Goal: Task Accomplishment & Management: Use online tool/utility

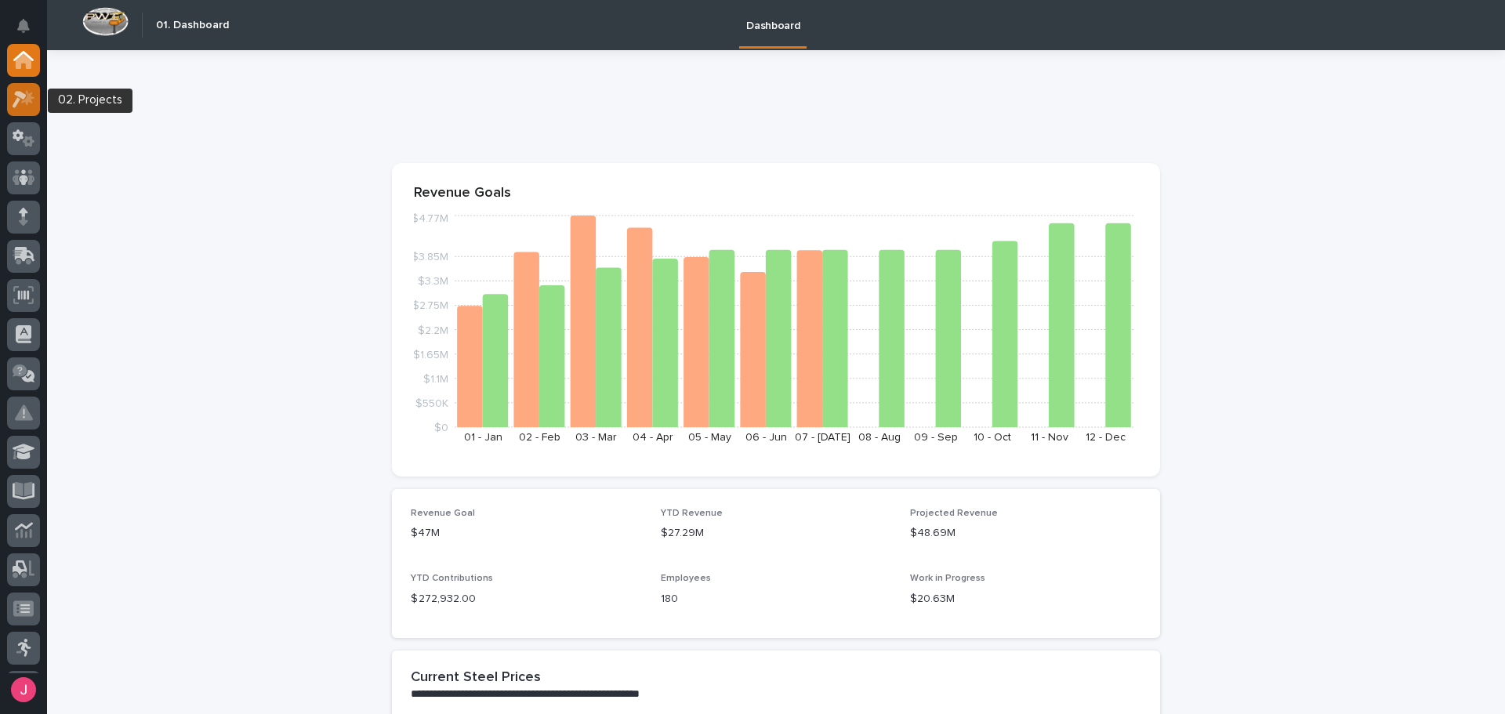
click at [27, 98] on icon at bounding box center [27, 97] width 13 height 16
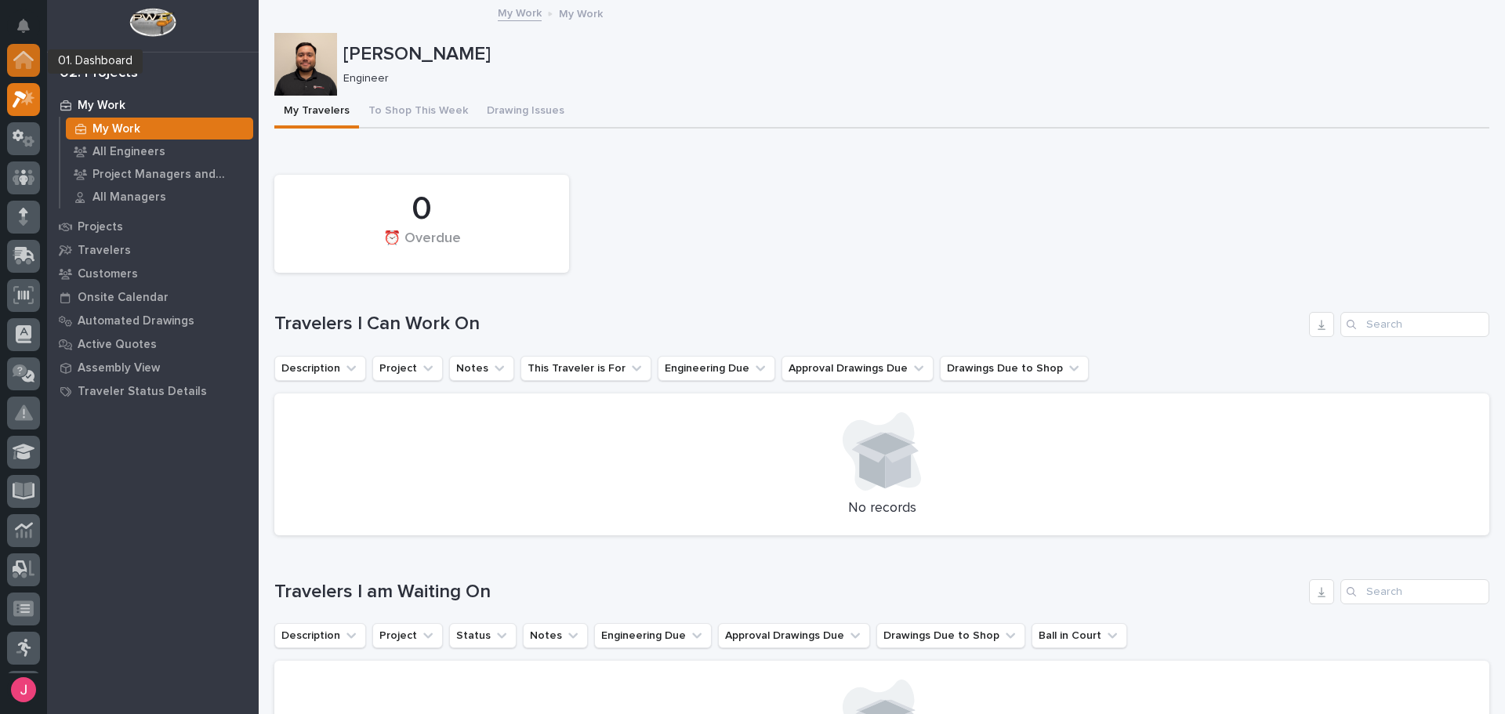
click at [34, 56] on div at bounding box center [23, 60] width 33 height 33
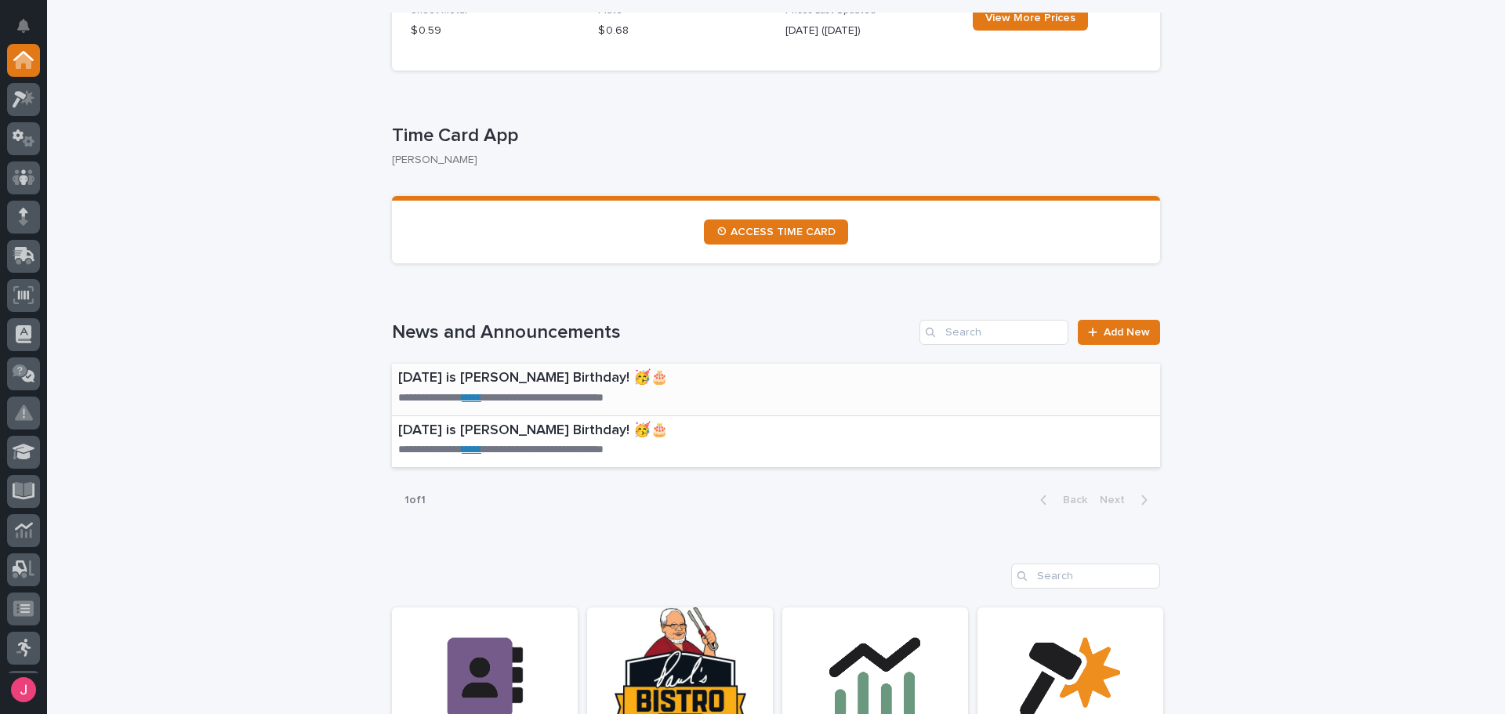
scroll to position [784, 0]
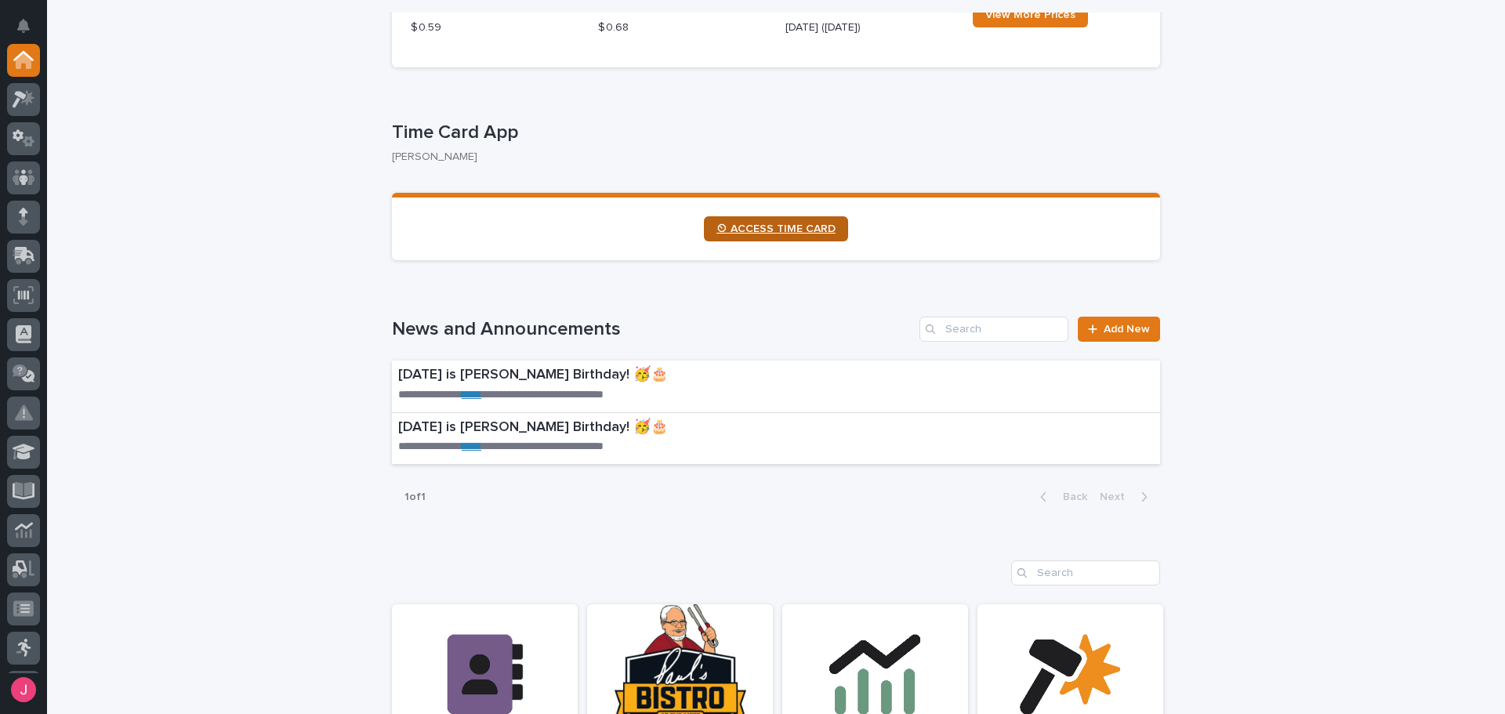
click at [784, 219] on link "⏲ ACCESS TIME CARD" at bounding box center [776, 228] width 144 height 25
click at [27, 25] on icon "Notifications" at bounding box center [23, 26] width 13 height 14
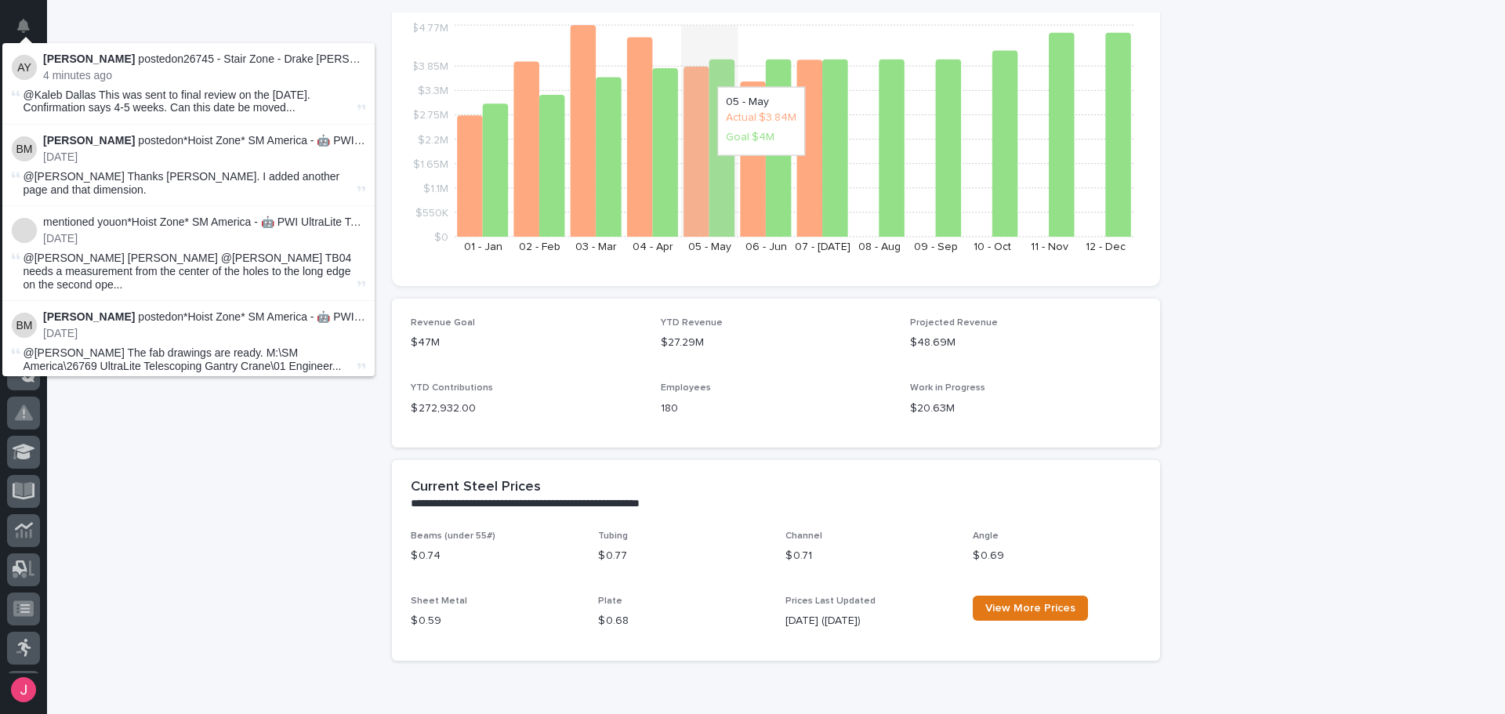
scroll to position [0, 0]
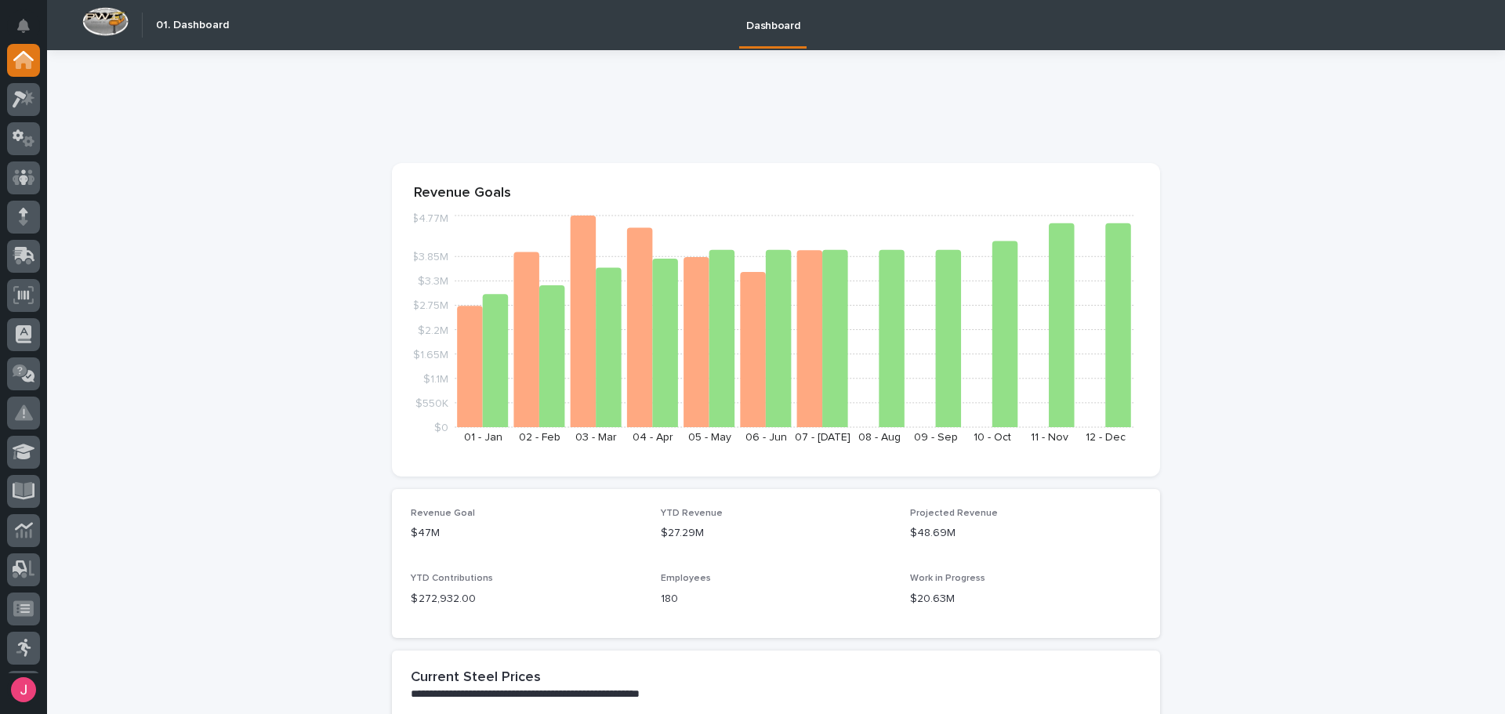
click at [518, 46] on div "Dashboard" at bounding box center [851, 25] width 1229 height 50
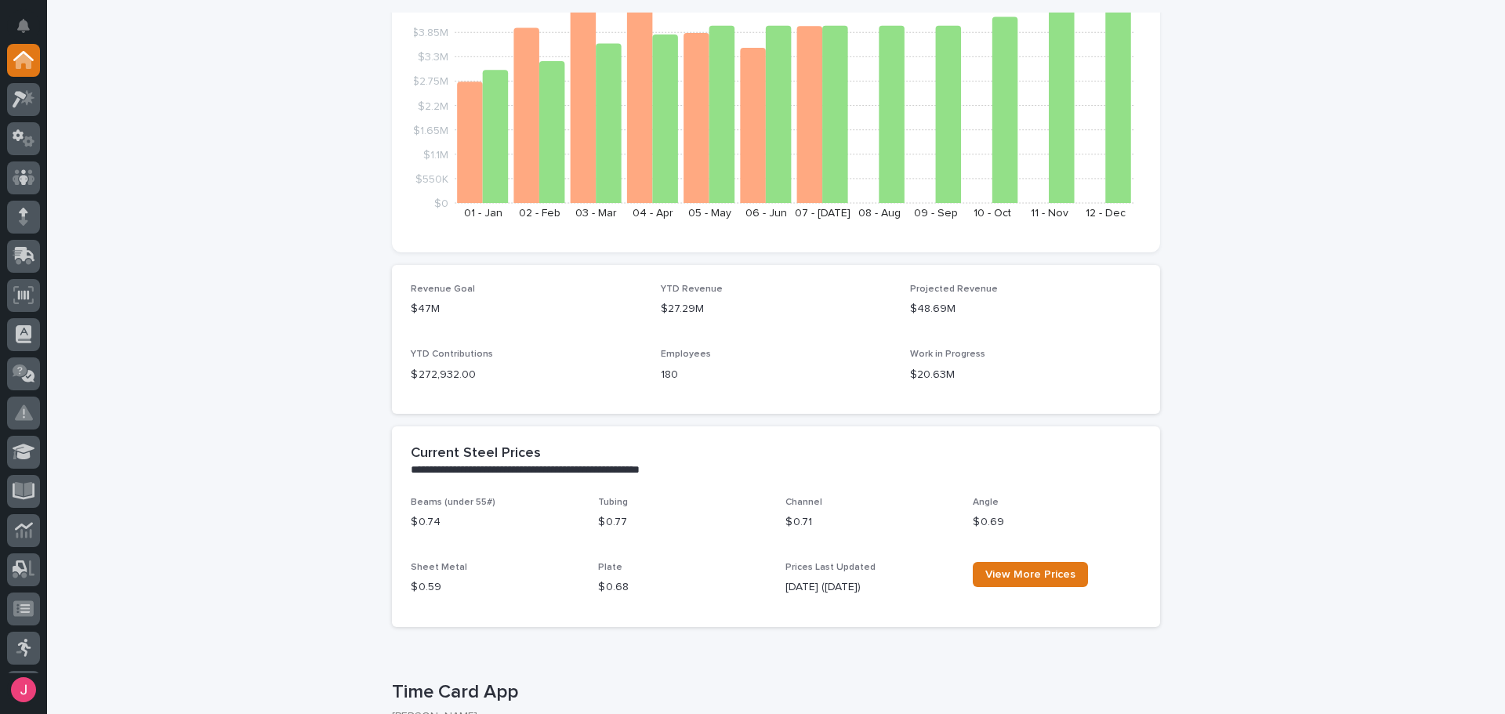
scroll to position [157, 0]
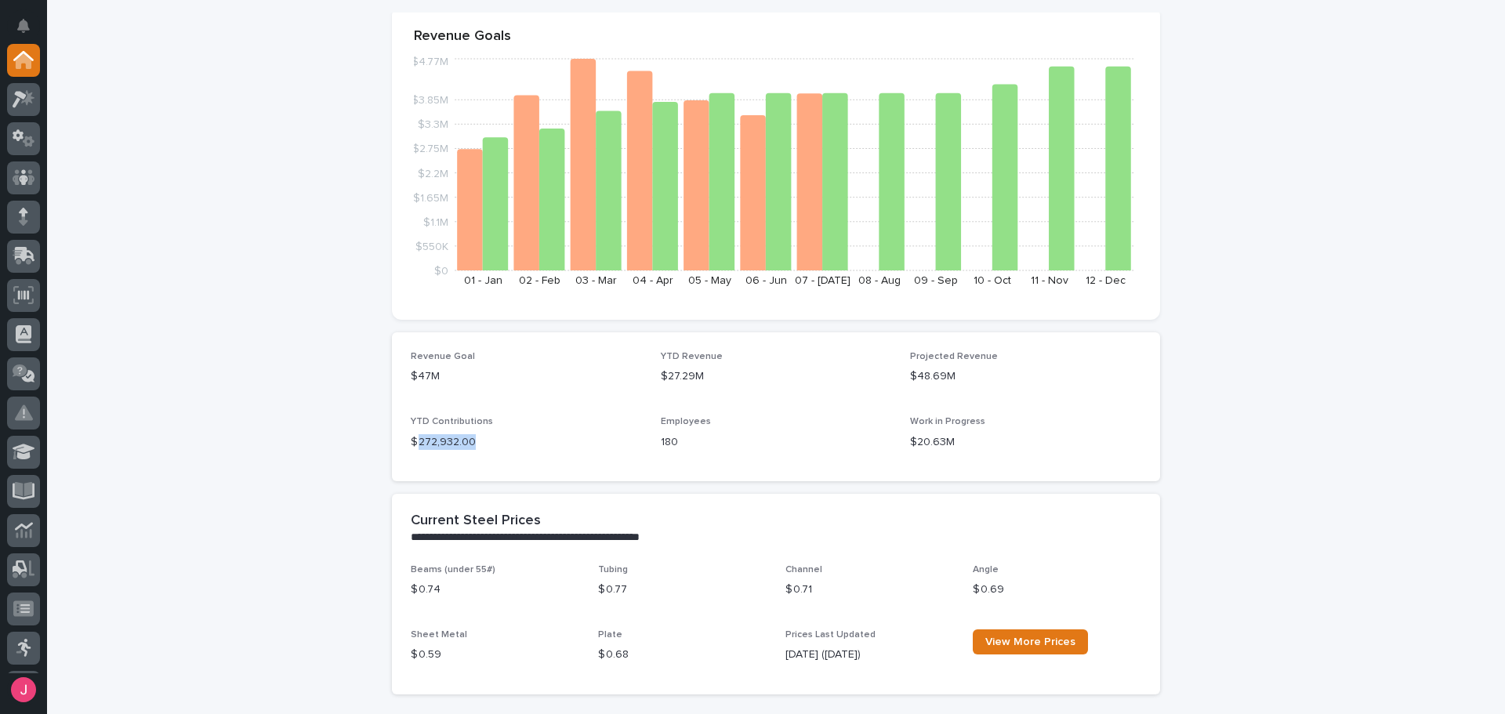
drag, startPoint x: 412, startPoint y: 440, endPoint x: 493, endPoint y: 442, distance: 80.7
click at [493, 442] on p "$ 272,932.00" at bounding box center [526, 442] width 231 height 16
click at [493, 443] on p "$ 272,932.00" at bounding box center [526, 442] width 231 height 16
drag, startPoint x: 406, startPoint y: 420, endPoint x: 483, endPoint y: 418, distance: 76.8
click at [483, 418] on p "YTD Contributions" at bounding box center [526, 421] width 231 height 11
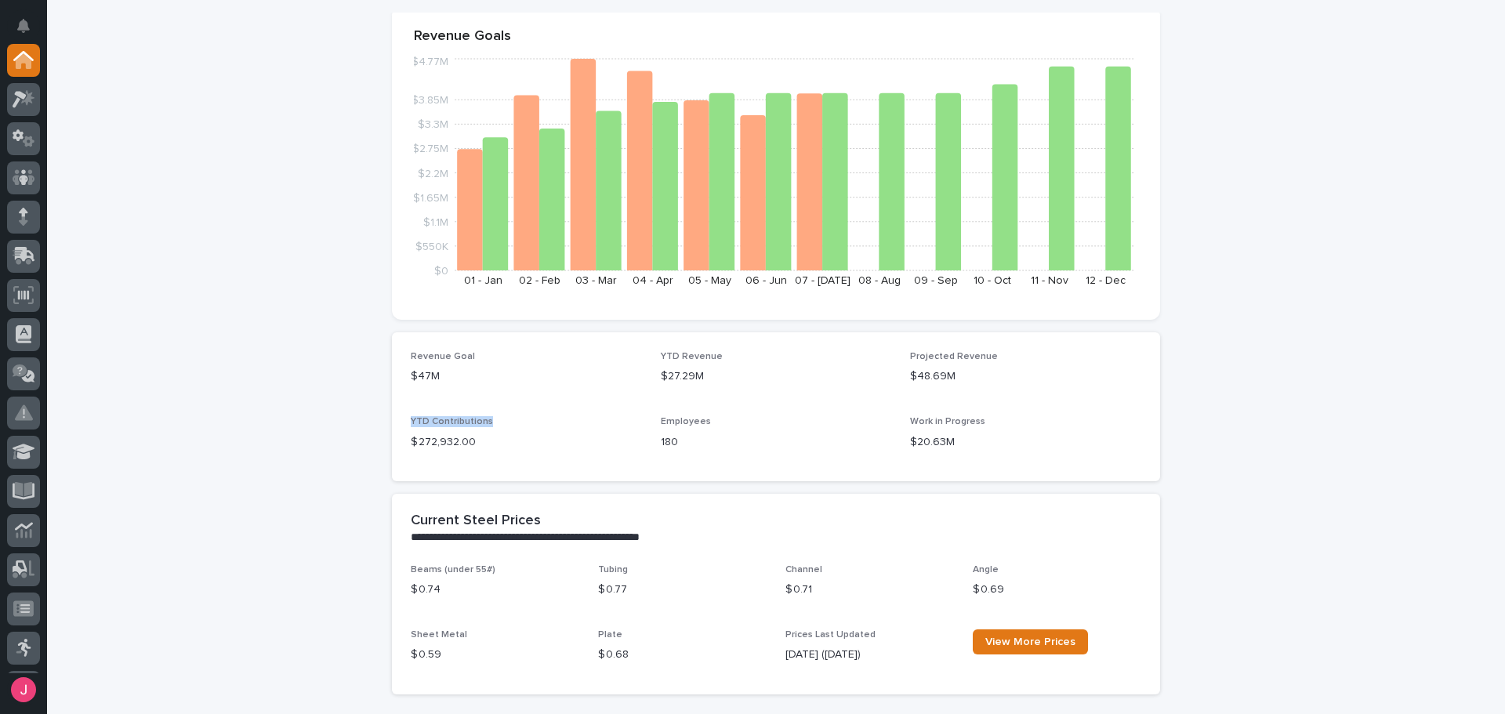
click at [484, 418] on p "YTD Contributions" at bounding box center [526, 421] width 231 height 11
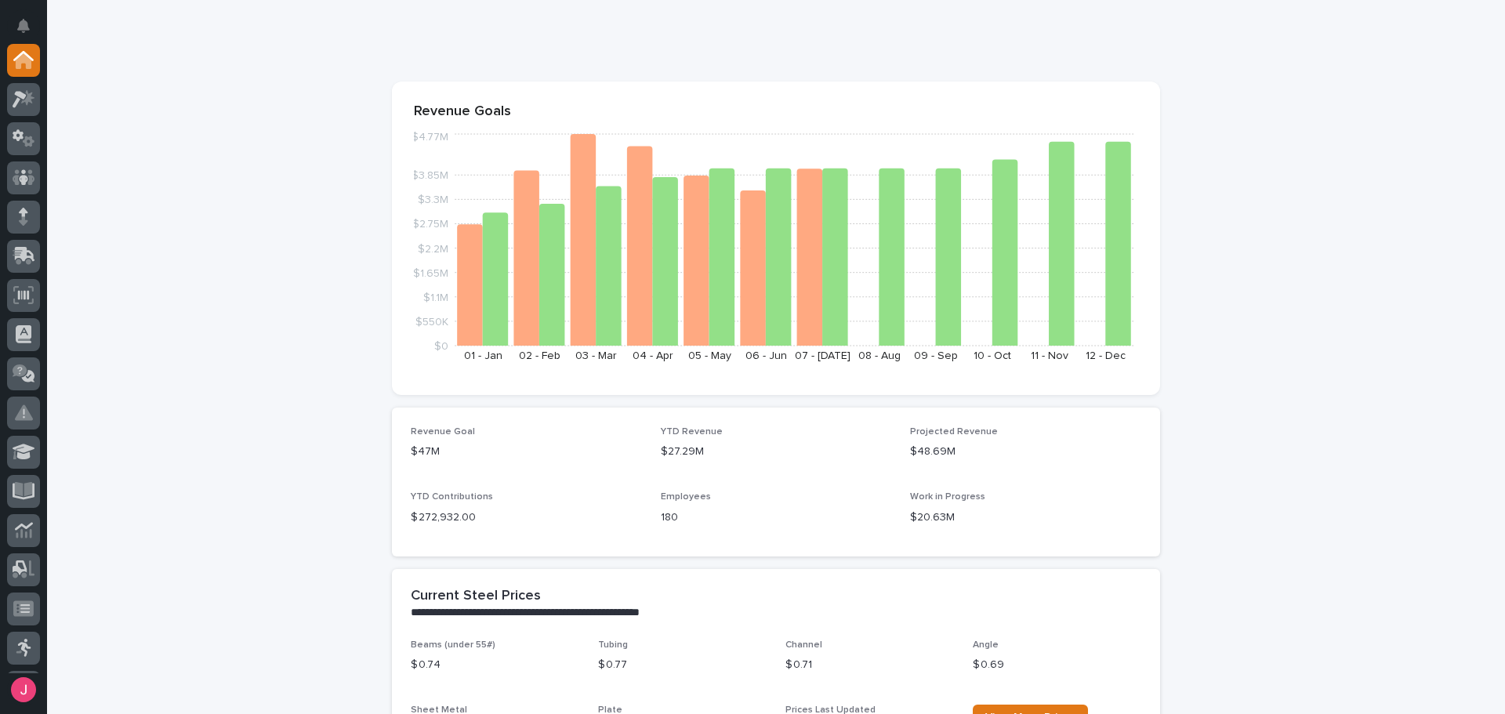
scroll to position [0, 0]
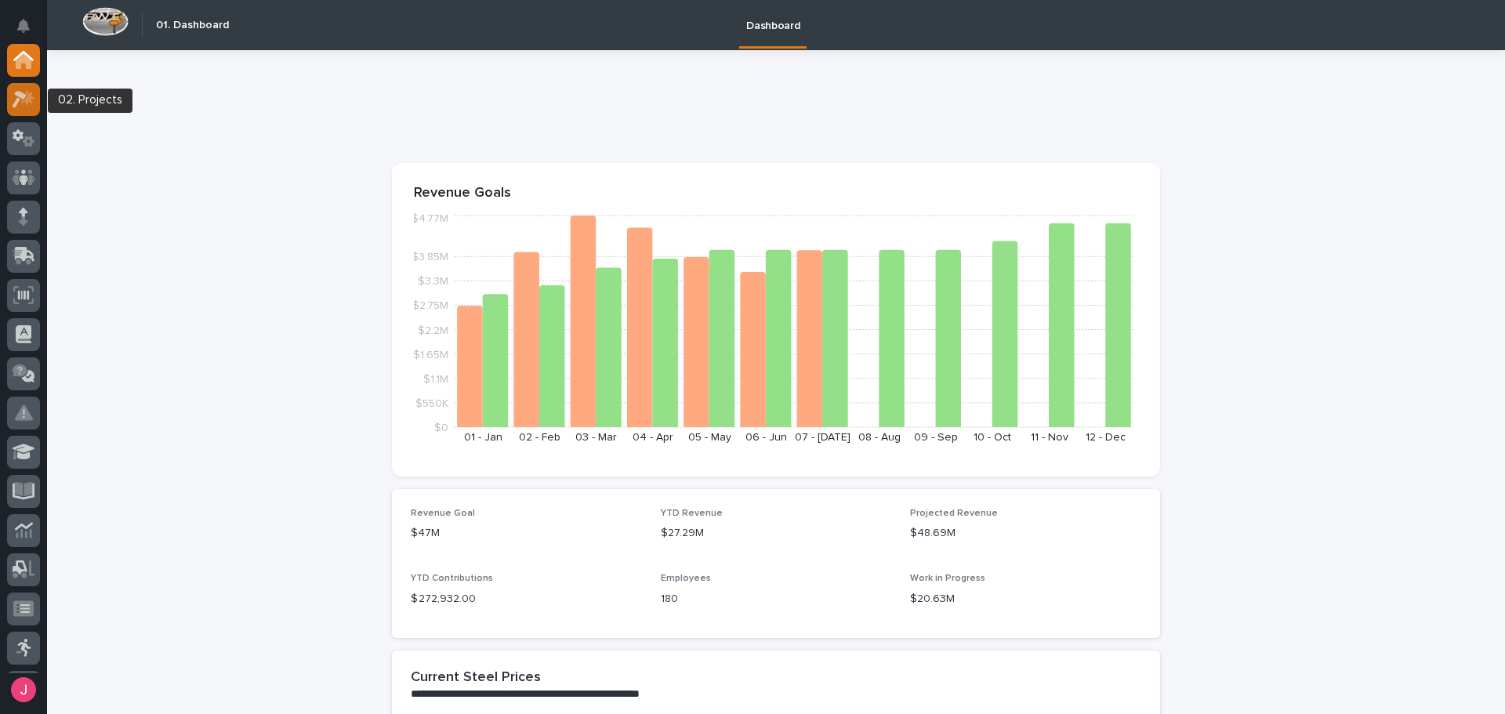
click at [24, 103] on icon at bounding box center [24, 99] width 23 height 18
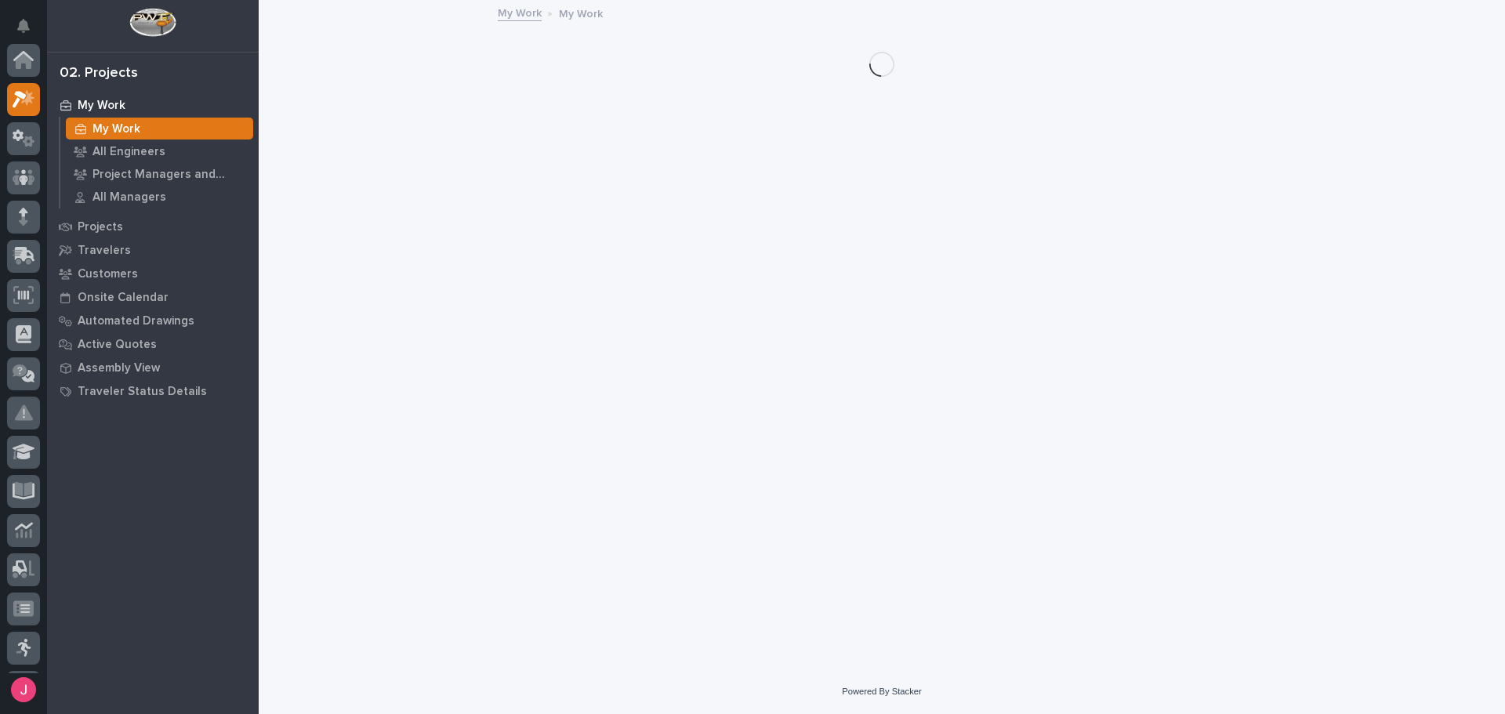
scroll to position [39, 0]
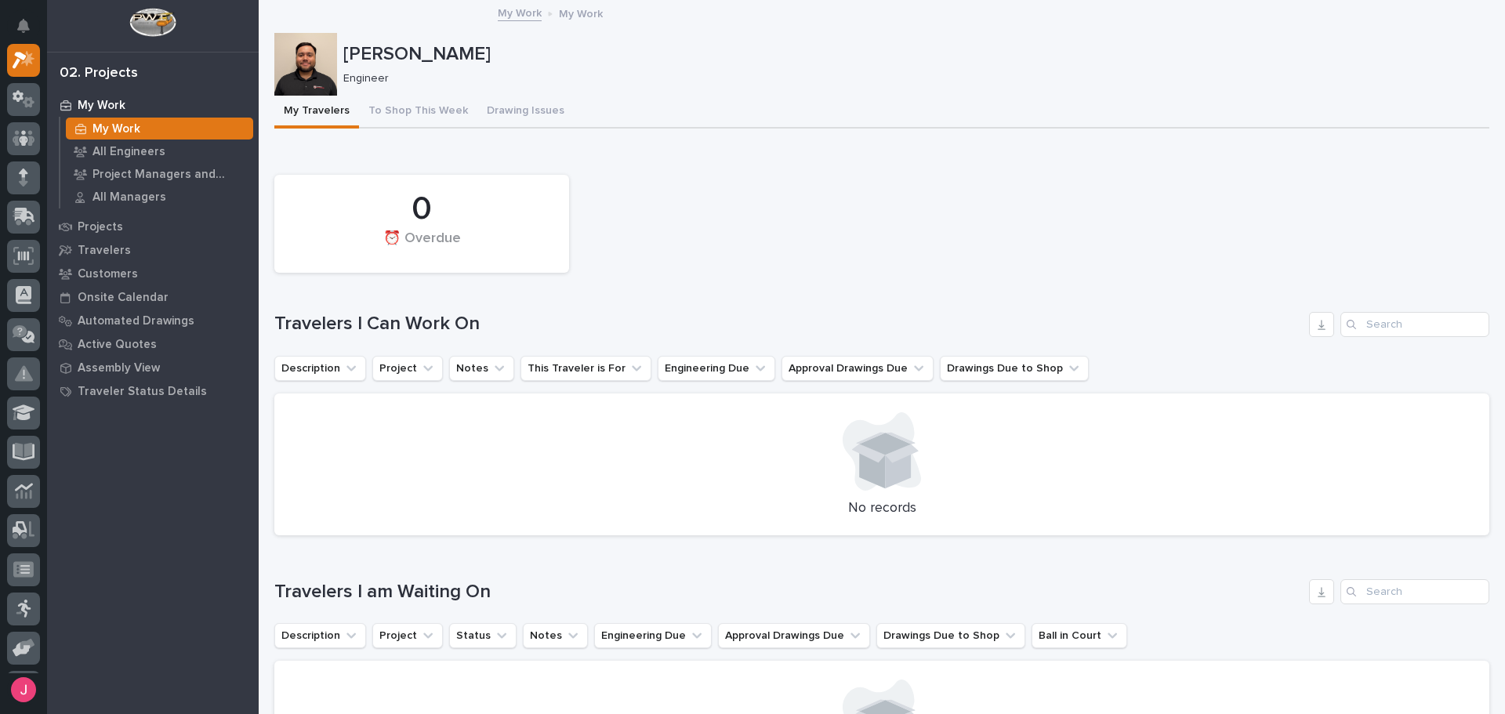
drag, startPoint x: 759, startPoint y: 194, endPoint x: 762, endPoint y: 203, distance: 9.2
click at [762, 203] on div "0 ⏰ Overdue" at bounding box center [881, 224] width 1230 height 114
click at [802, 245] on div "0 ⏰ Overdue" at bounding box center [881, 224] width 1230 height 114
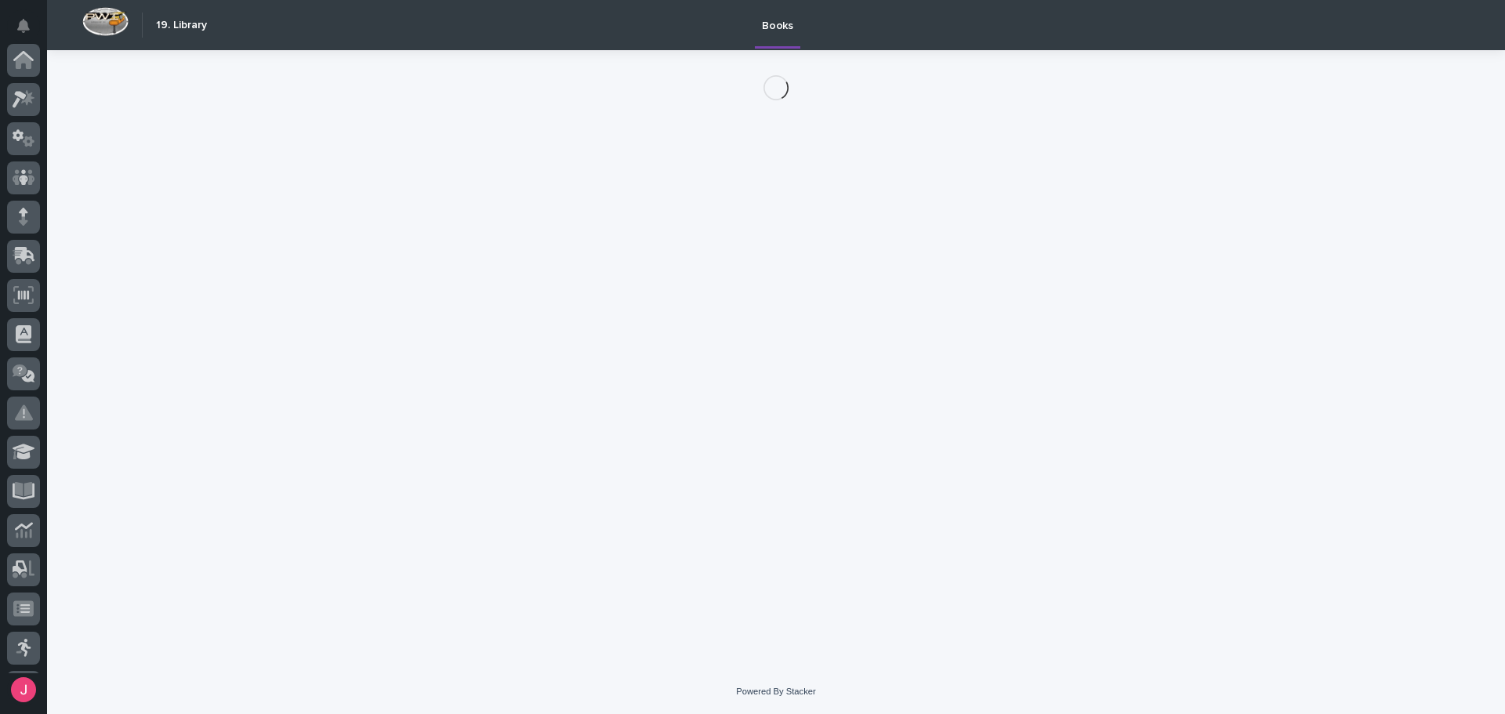
scroll to position [233, 0]
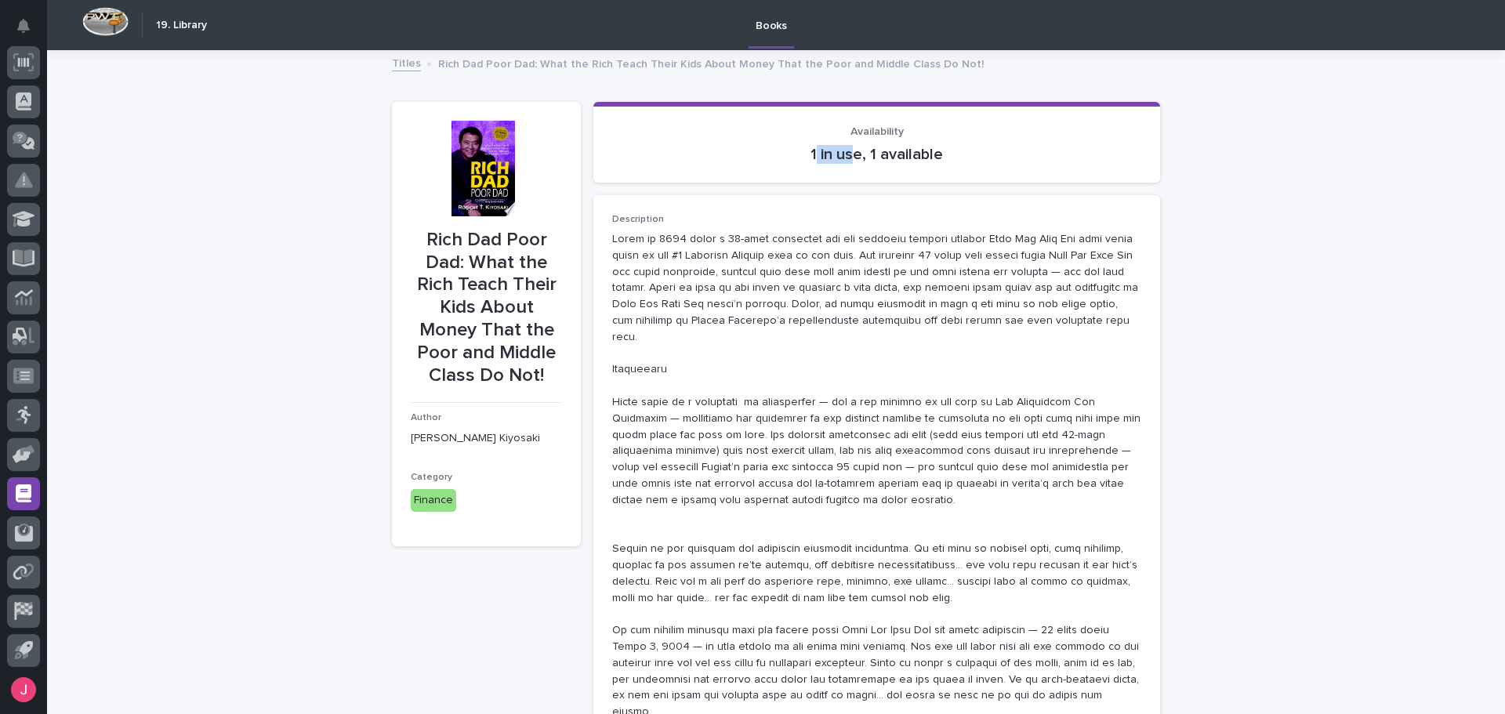
drag, startPoint x: 810, startPoint y: 150, endPoint x: 845, endPoint y: 153, distance: 35.4
click at [845, 153] on p "1 in use, 1 available" at bounding box center [876, 154] width 529 height 19
click at [864, 155] on p "1 in use, 1 available" at bounding box center [876, 154] width 529 height 19
drag, startPoint x: 807, startPoint y: 158, endPoint x: 898, endPoint y: 161, distance: 91.0
click at [892, 160] on p "1 in use, 1 available" at bounding box center [876, 154] width 529 height 19
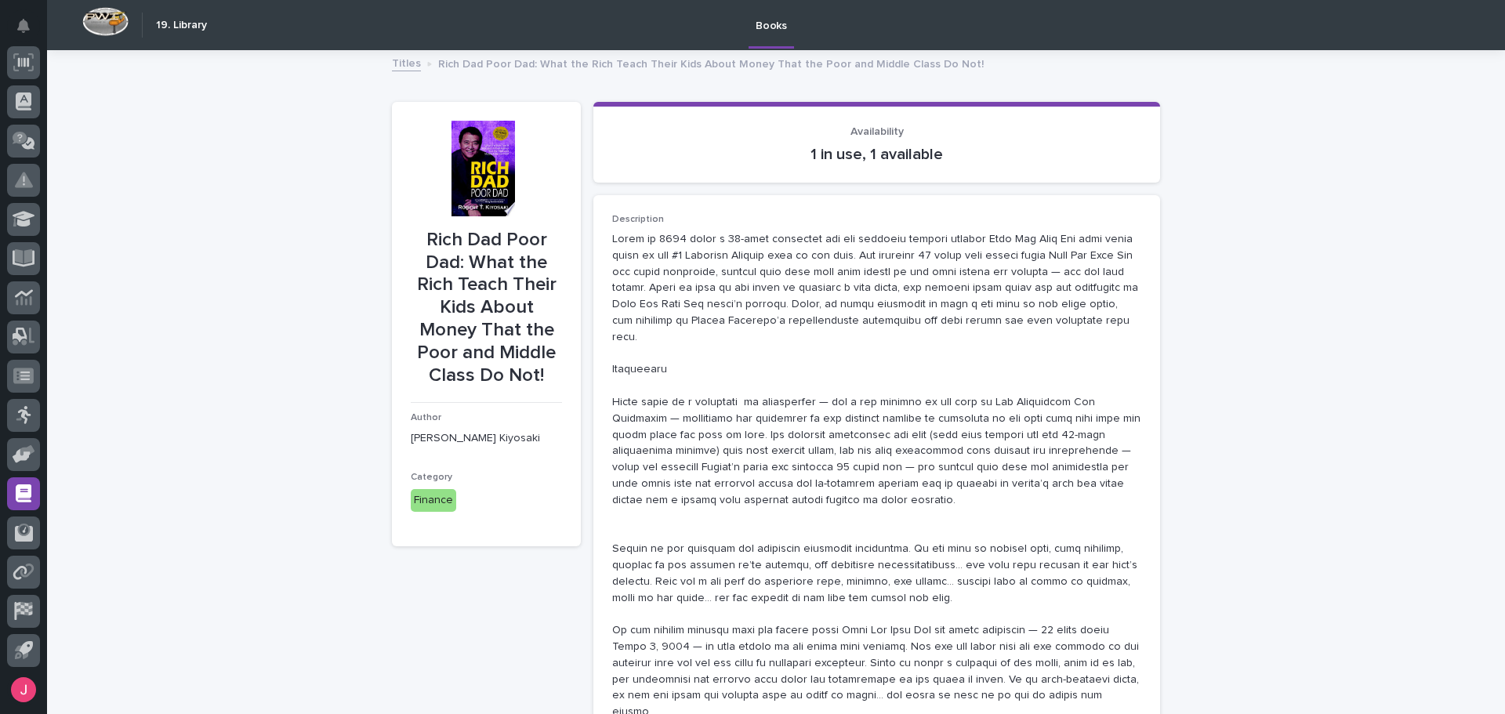
click at [905, 161] on p "1 in use, 1 available" at bounding box center [876, 154] width 529 height 19
drag, startPoint x: 862, startPoint y: 157, endPoint x: 922, endPoint y: 156, distance: 60.3
click at [918, 157] on p "1 in use, 1 available" at bounding box center [876, 154] width 529 height 19
click at [933, 156] on p "1 in use, 1 available" at bounding box center [876, 154] width 529 height 19
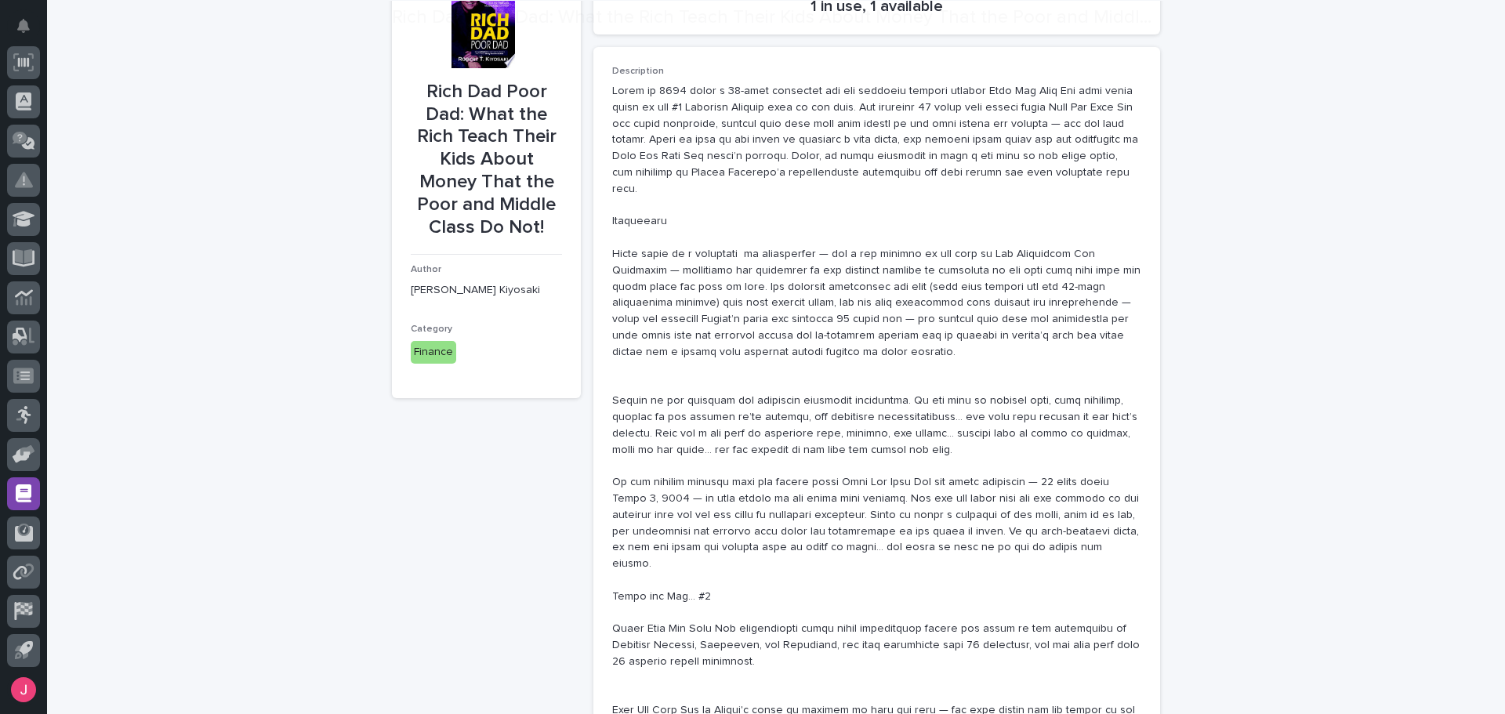
scroll to position [470, 0]
